Goal: Find specific page/section

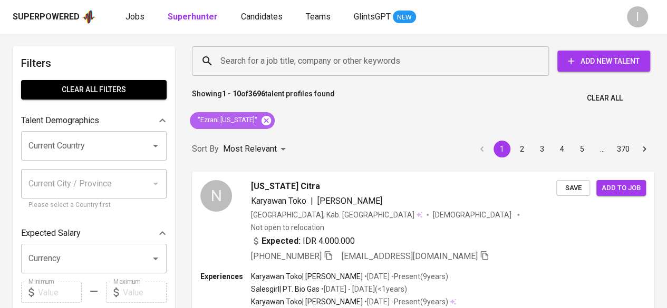
click at [260, 119] on icon at bounding box center [266, 121] width 12 height 12
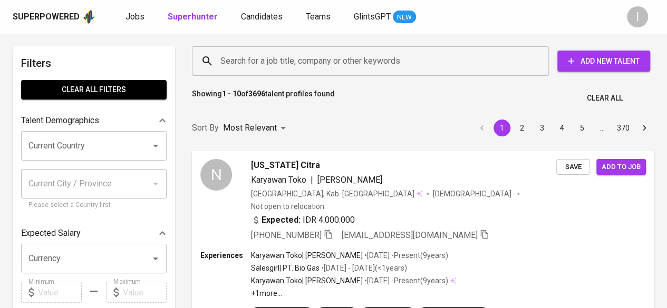
click at [250, 62] on input "Search for a job title, company or other keywords" at bounding box center [373, 61] width 311 height 20
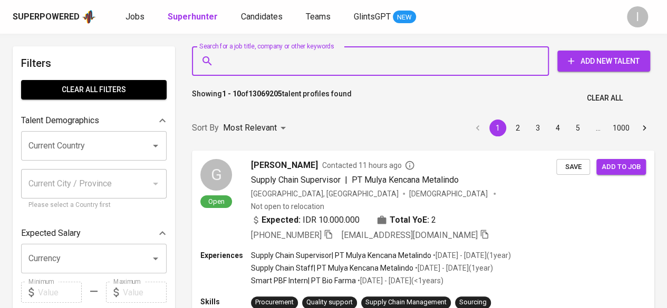
click at [240, 60] on input "Search for a job title, company or other keywords" at bounding box center [373, 61] width 311 height 20
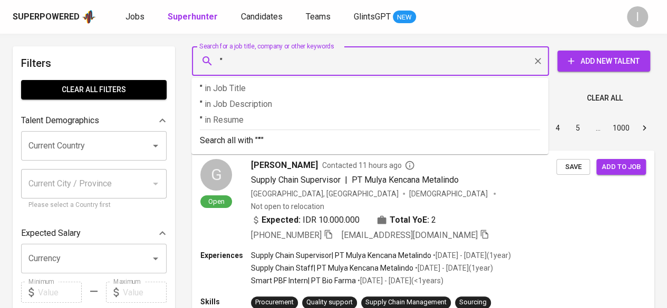
paste input "[PERSON_NAME]"
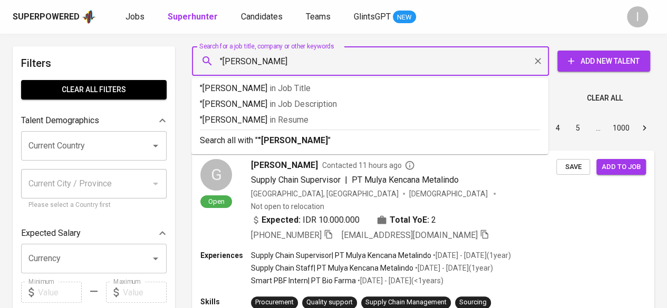
type input ""[PERSON_NAME]""
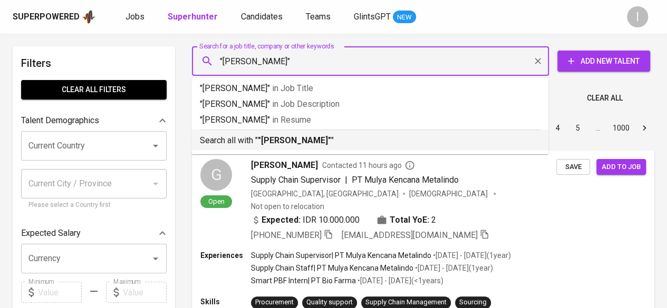
click at [296, 139] on b ""[PERSON_NAME]"" at bounding box center [294, 141] width 73 height 10
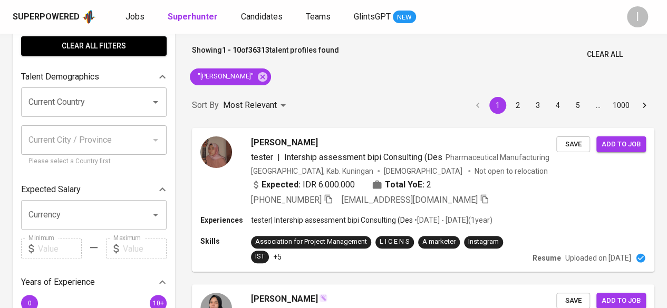
scroll to position [43, 0]
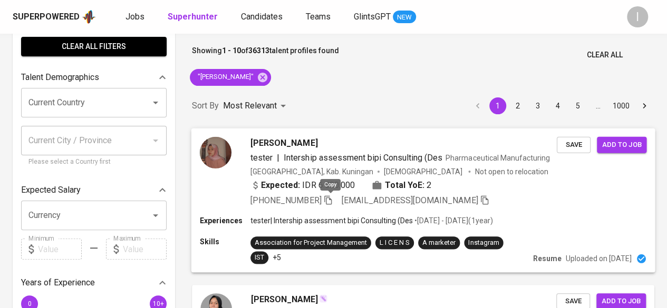
click at [328, 205] on span at bounding box center [327, 200] width 9 height 10
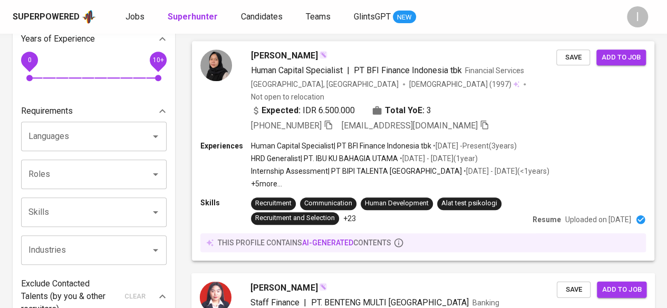
scroll to position [287, 0]
